Goal: Task Accomplishment & Management: Use online tool/utility

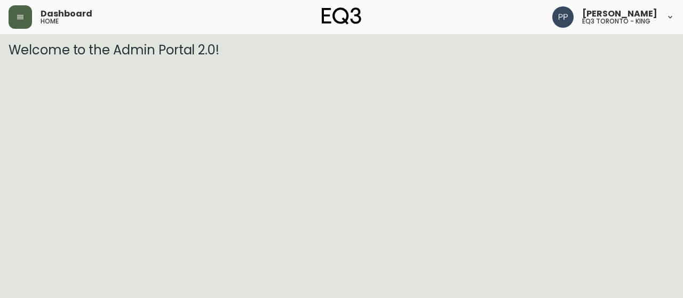
click at [15, 18] on button "button" at bounding box center [20, 16] width 23 height 23
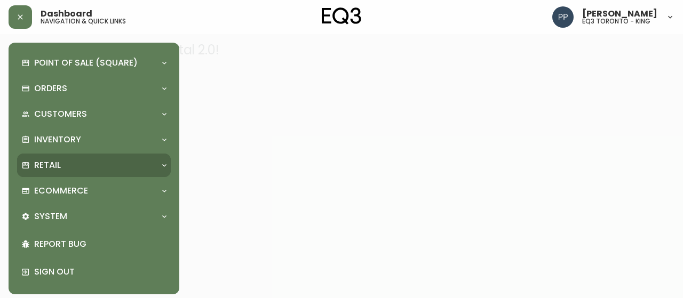
click at [23, 164] on icon at bounding box center [25, 165] width 9 height 9
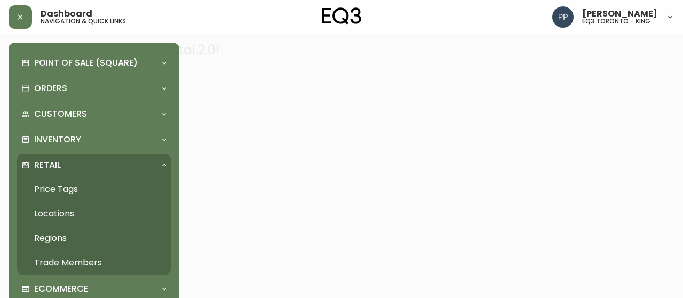
click at [63, 182] on link "Price Tags" at bounding box center [94, 189] width 154 height 25
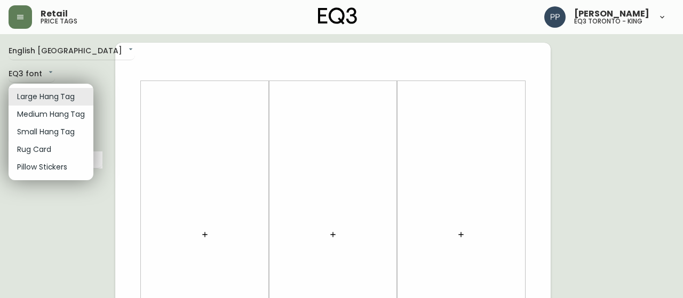
click at [64, 136] on li "Small Hang Tag" at bounding box center [51, 132] width 85 height 18
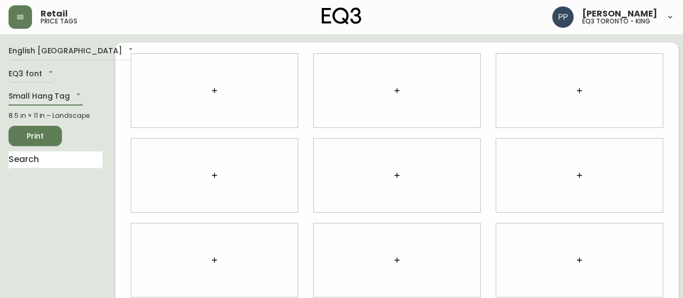
click at [80, 88] on body "Retail price tags [PERSON_NAME] eq3 [GEOGRAPHIC_DATA] - king English [GEOGRAPHI…" at bounding box center [341, 239] width 683 height 478
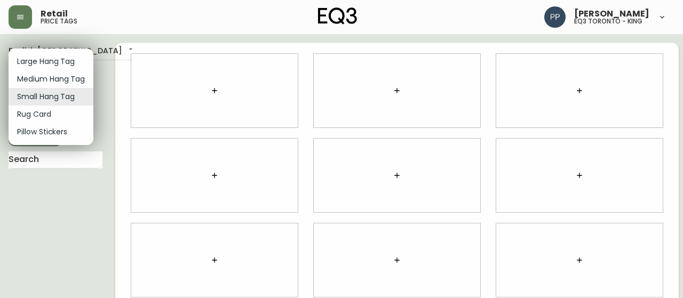
click at [61, 114] on li "Rug Card" at bounding box center [51, 115] width 85 height 18
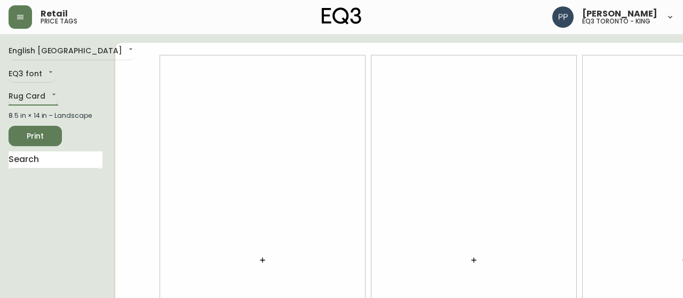
click at [49, 99] on body "Retail price tags [PERSON_NAME] eq3 [GEOGRAPHIC_DATA] - king English [GEOGRAPHI…" at bounding box center [341, 239] width 683 height 478
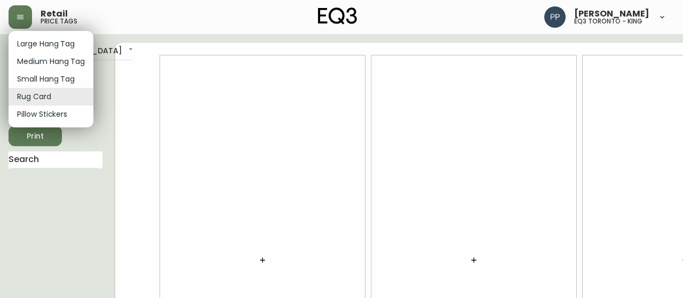
click at [55, 59] on li "Medium Hang Tag" at bounding box center [51, 62] width 85 height 18
type input "medium"
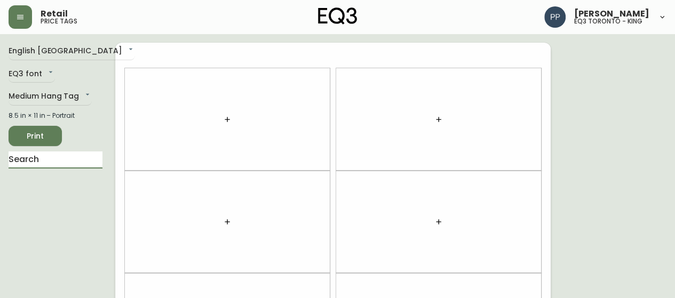
drag, startPoint x: 57, startPoint y: 168, endPoint x: 50, endPoint y: 149, distance: 19.8
click at [57, 168] on input "text" at bounding box center [56, 160] width 94 height 17
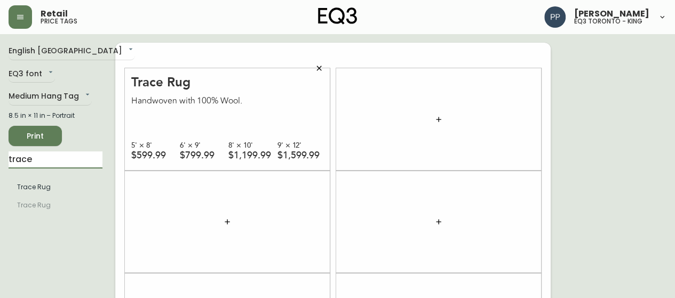
drag, startPoint x: 56, startPoint y: 160, endPoint x: 0, endPoint y: 170, distance: 56.4
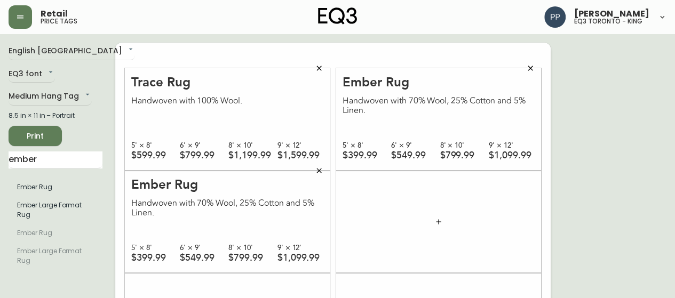
drag, startPoint x: 61, startPoint y: 169, endPoint x: 20, endPoint y: 141, distance: 49.3
click at [60, 159] on input "ember" at bounding box center [56, 160] width 94 height 17
click at [60, 157] on input "ember" at bounding box center [56, 160] width 94 height 17
type input "caden"
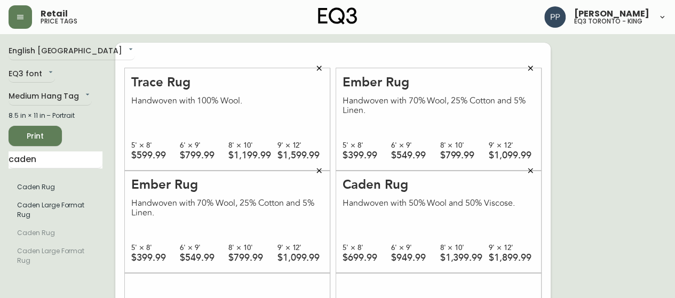
click at [41, 137] on span "Print" at bounding box center [35, 136] width 36 height 13
